Goal: Transaction & Acquisition: Download file/media

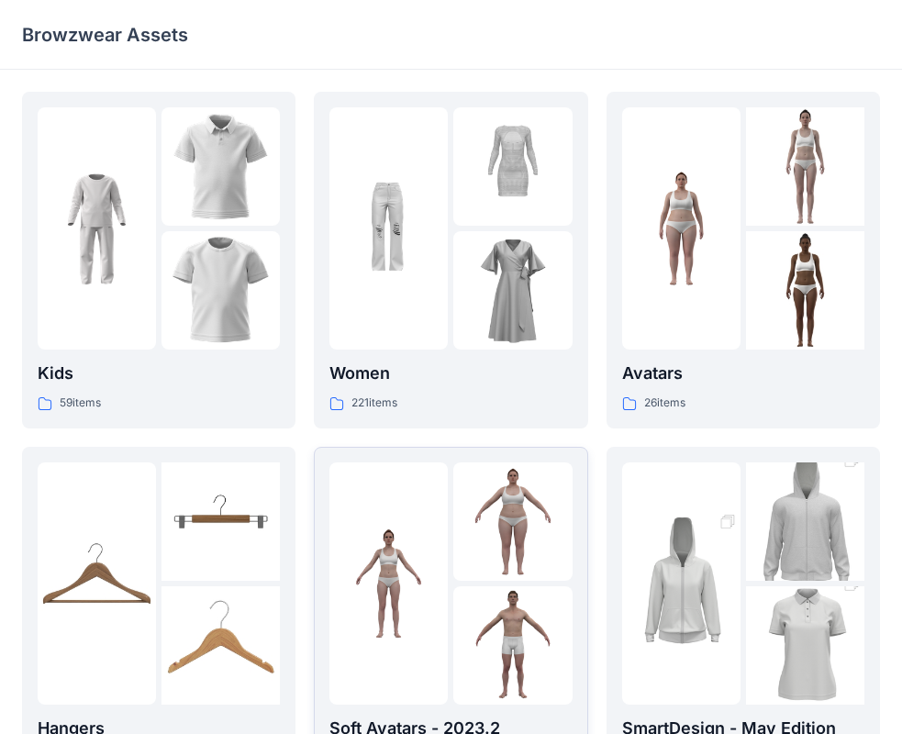
click at [483, 519] on img at bounding box center [512, 522] width 118 height 118
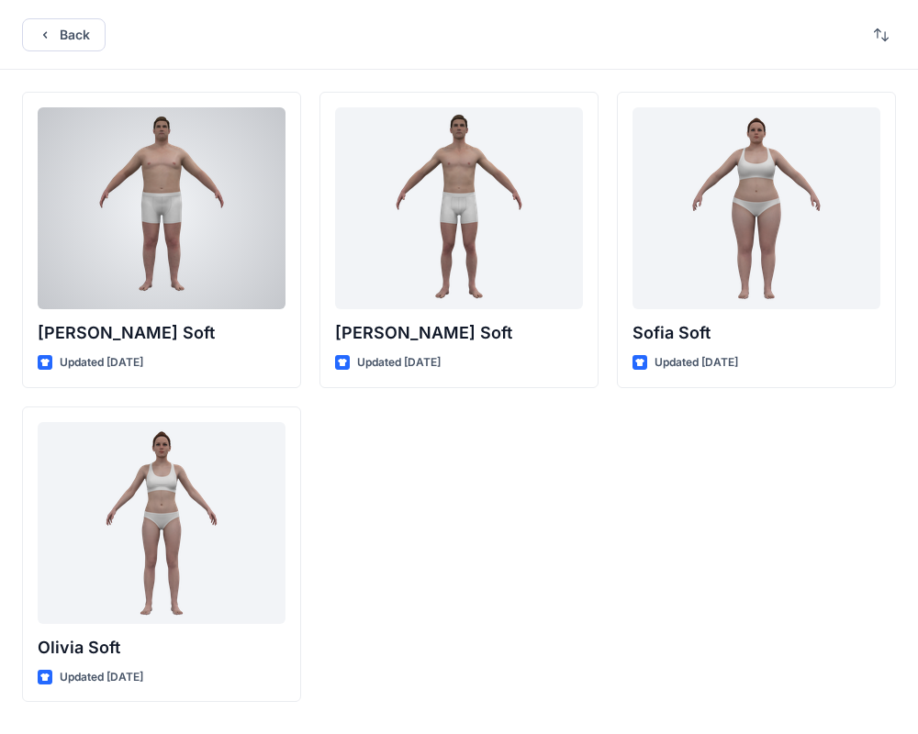
click at [233, 263] on div at bounding box center [162, 208] width 248 height 202
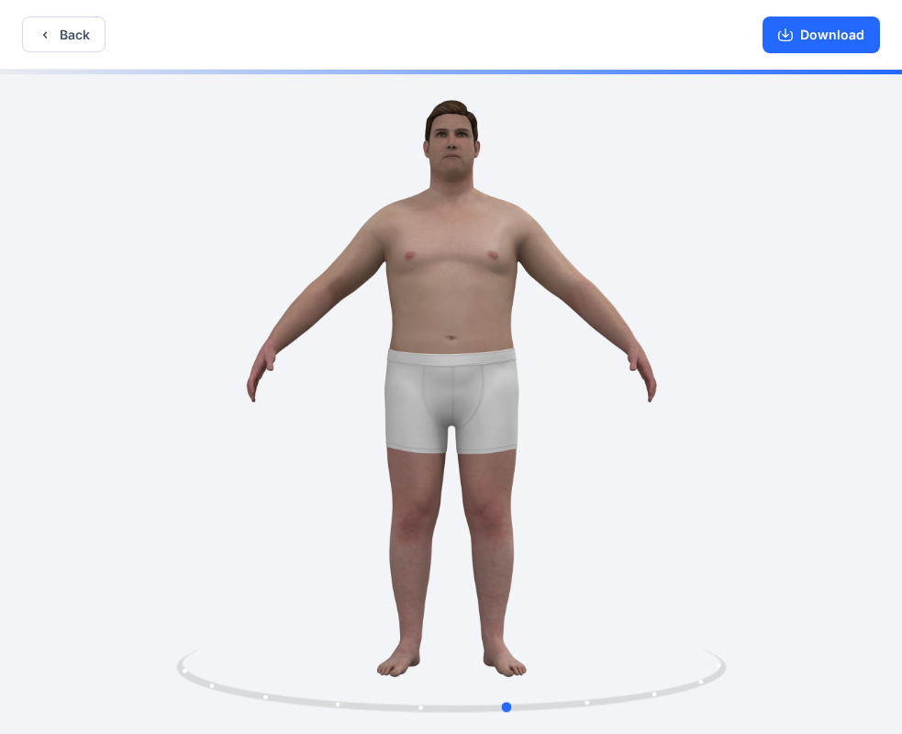
drag, startPoint x: 548, startPoint y: 449, endPoint x: 606, endPoint y: 497, distance: 75.0
click at [803, 35] on button "Download" at bounding box center [821, 35] width 117 height 37
drag, startPoint x: 564, startPoint y: 2, endPoint x: 606, endPoint y: 35, distance: 53.6
click at [606, 35] on div "Back Download" at bounding box center [451, 35] width 902 height 70
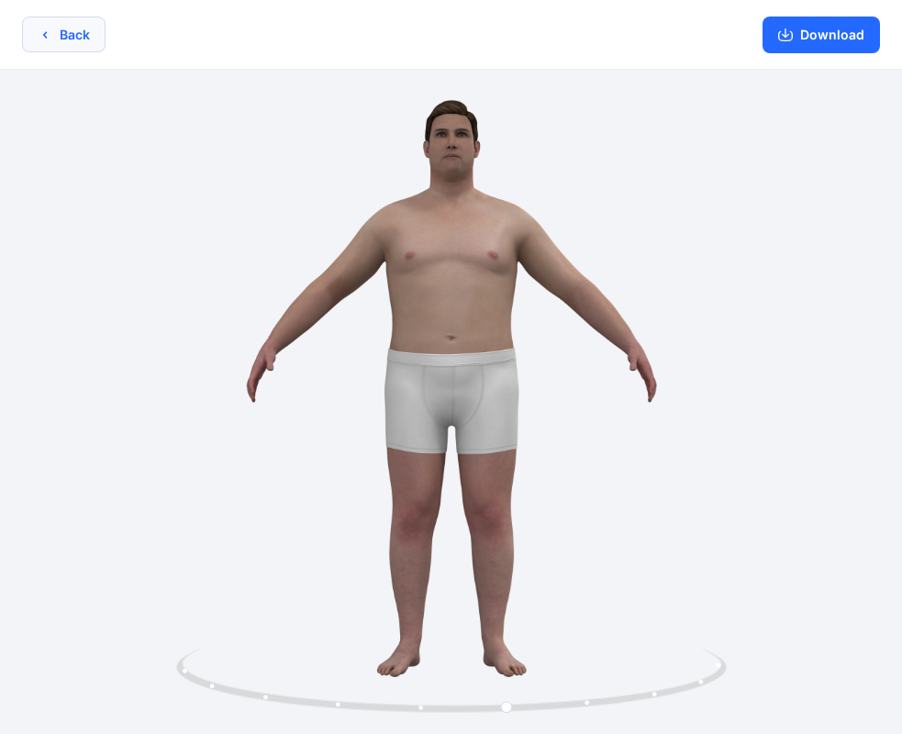
click at [74, 39] on button "Back" at bounding box center [64, 35] width 84 height 36
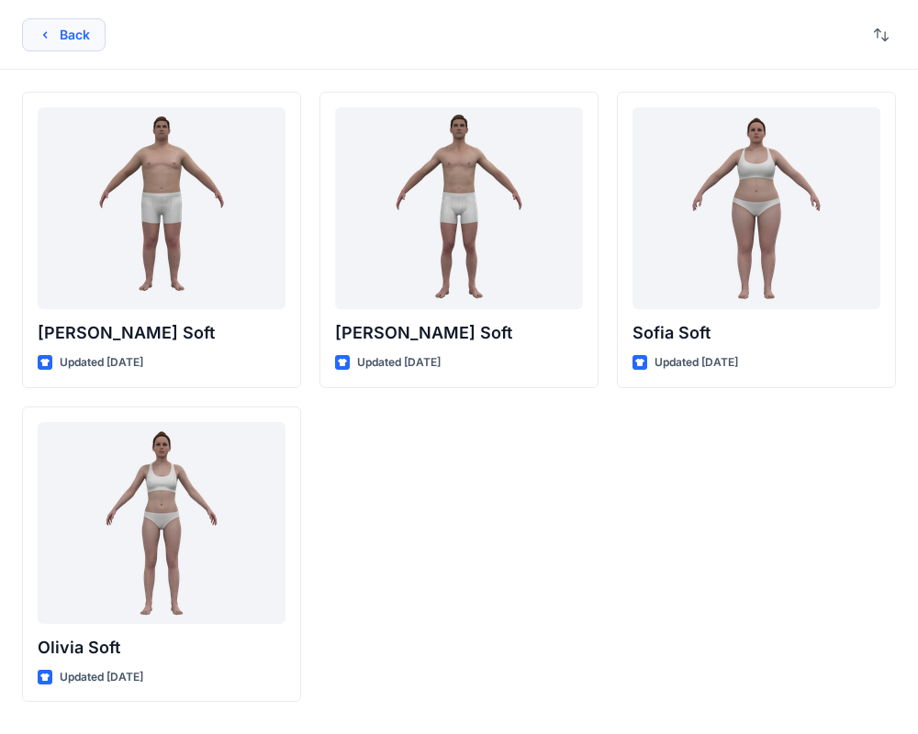
click at [39, 32] on button "Back" at bounding box center [64, 34] width 84 height 33
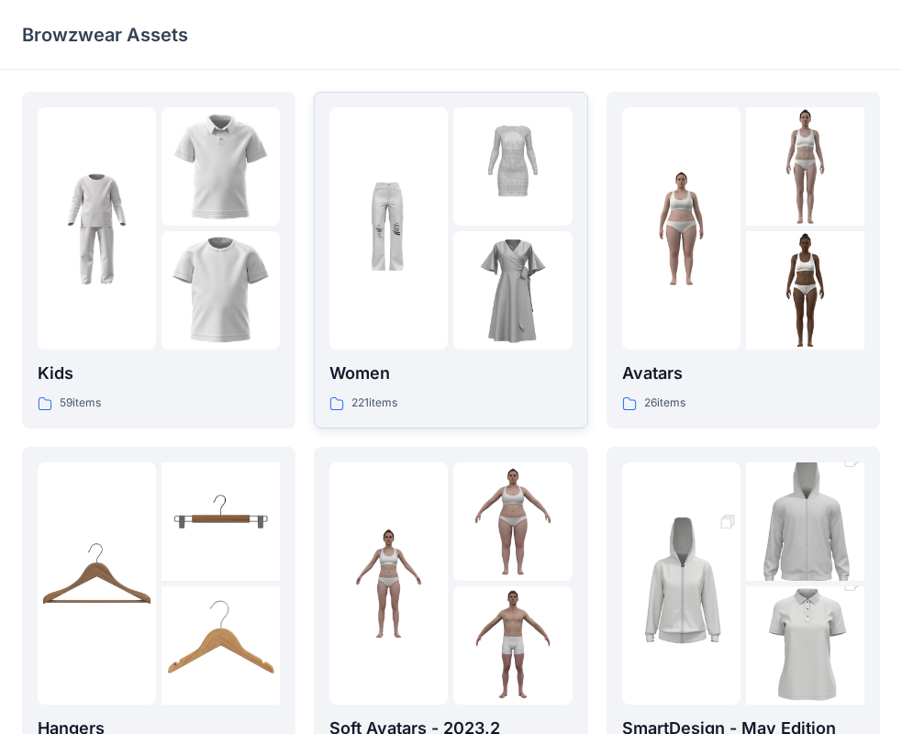
click at [359, 262] on img at bounding box center [389, 229] width 118 height 118
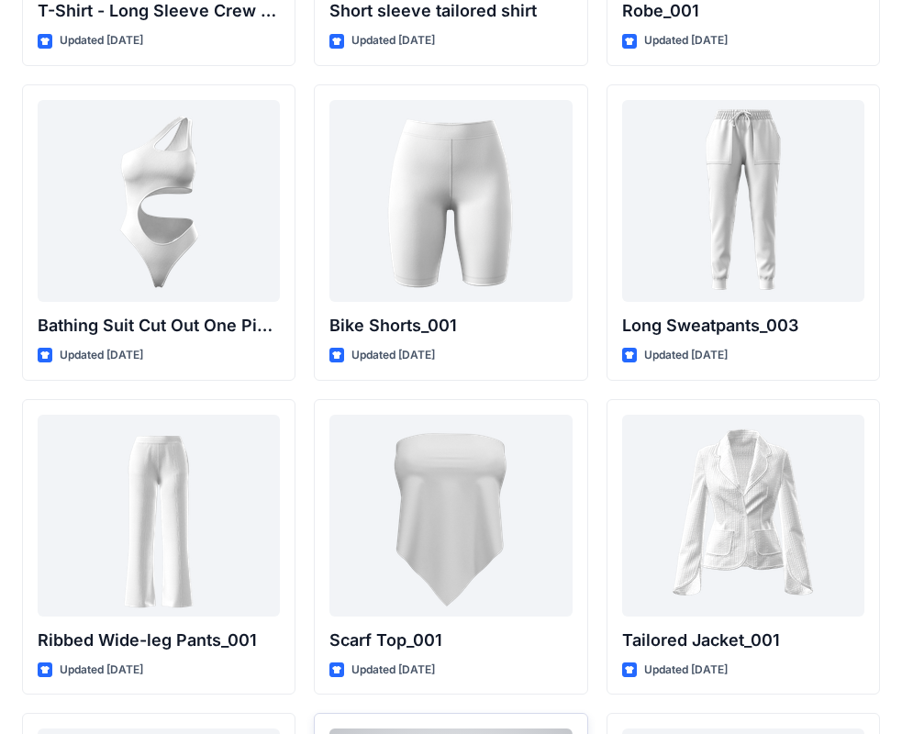
scroll to position [20074, 0]
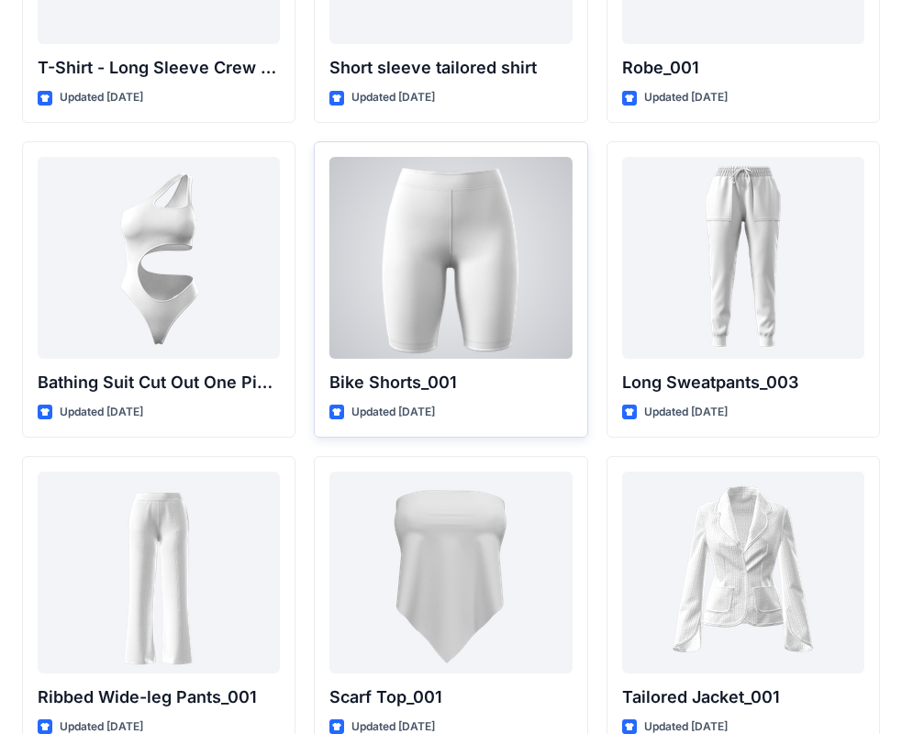
click at [432, 298] on div at bounding box center [451, 258] width 242 height 202
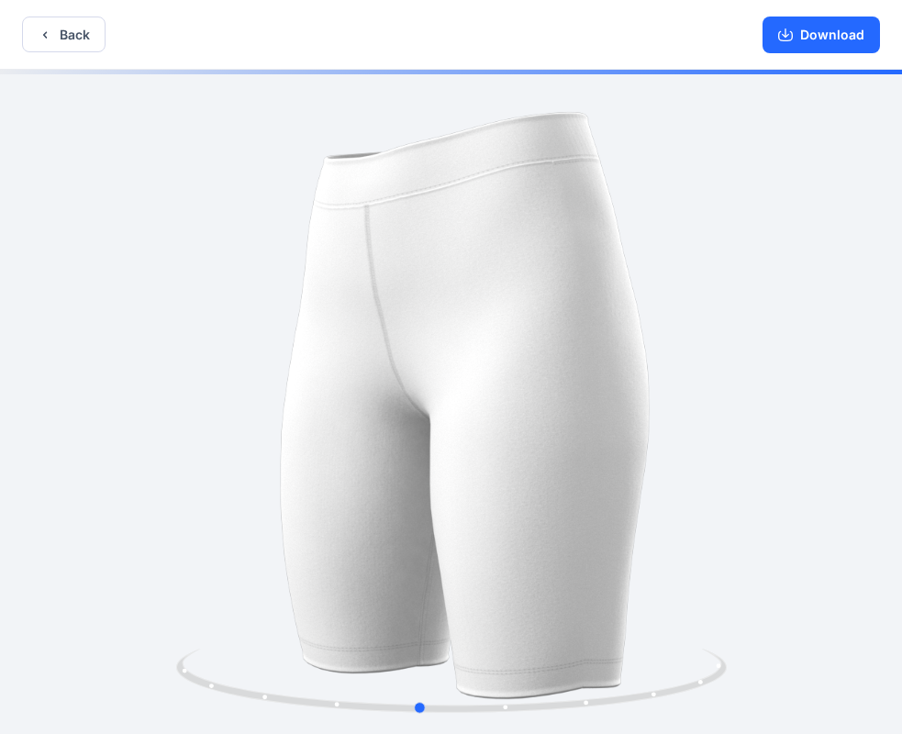
drag, startPoint x: 525, startPoint y: 375, endPoint x: 607, endPoint y: 407, distance: 87.8
click at [808, 35] on button "Download" at bounding box center [821, 35] width 117 height 37
